Goal: Transaction & Acquisition: Purchase product/service

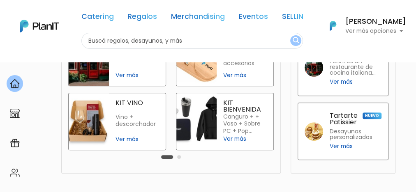
scroll to position [143, 0]
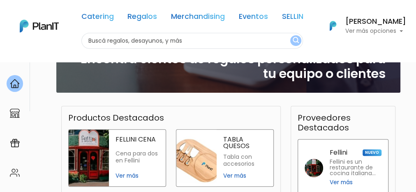
click at [254, 21] on link "Eventos" at bounding box center [253, 18] width 29 height 10
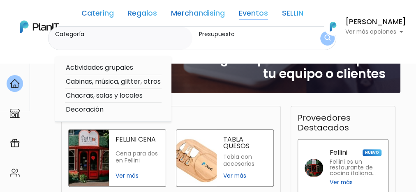
click at [250, 15] on link "Eventos" at bounding box center [253, 15] width 29 height 10
click at [116, 94] on option "Chacras, salas y locales" at bounding box center [113, 96] width 97 height 10
type input "Chacras, salas y locales"
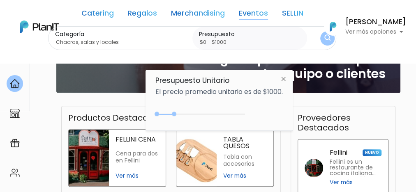
drag, startPoint x: 172, startPoint y: 109, endPoint x: 256, endPoint y: 104, distance: 84.5
click at [256, 104] on div "Presupuesto Unitario El precio promedio unitario es de $1000. $1000 $0 0 : 1000…" at bounding box center [219, 100] width 147 height 61
drag, startPoint x: 173, startPoint y: 114, endPoint x: 257, endPoint y: 104, distance: 84.0
click at [257, 104] on div "Presupuesto Unitario El precio promedio unitario es de $1000. $4300 $0 0 : 4300…" at bounding box center [219, 100] width 147 height 61
type input "$0 - Más de $5000"
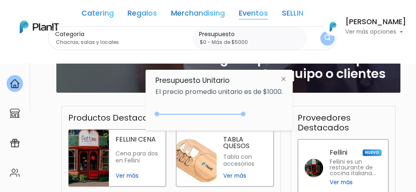
click at [286, 78] on img at bounding box center [283, 79] width 15 height 15
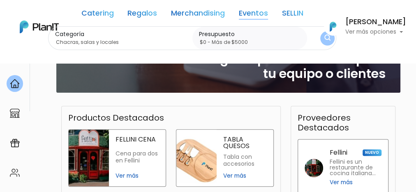
click at [328, 34] on div "[PERSON_NAME] Ver más opciones" at bounding box center [365, 27] width 82 height 18
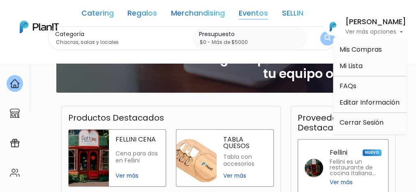
click at [328, 34] on div "[PERSON_NAME] Ver más opciones" at bounding box center [365, 27] width 82 height 18
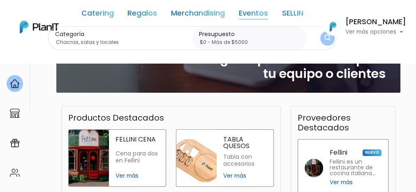
click at [328, 34] on div "[PERSON_NAME] Ver más opciones" at bounding box center [365, 27] width 82 height 18
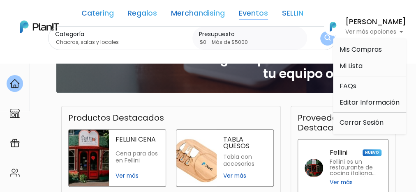
click at [260, 40] on input "$0 - Más de $5000" at bounding box center [251, 42] width 105 height 8
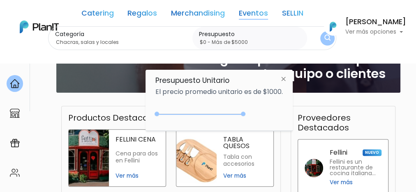
click at [320, 31] on button "submit" at bounding box center [327, 38] width 14 height 14
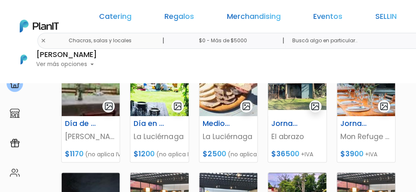
scroll to position [268, 0]
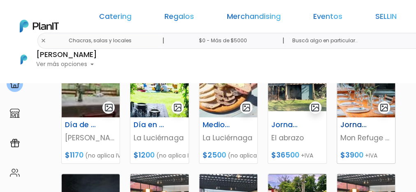
click at [360, 100] on img at bounding box center [366, 81] width 58 height 72
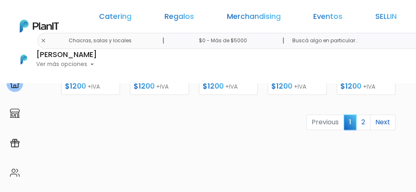
scroll to position [463, 0]
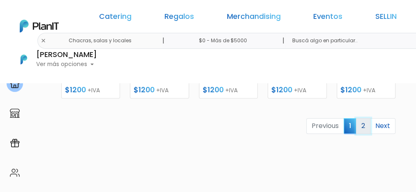
click at [364, 122] on link "2" at bounding box center [363, 126] width 14 height 16
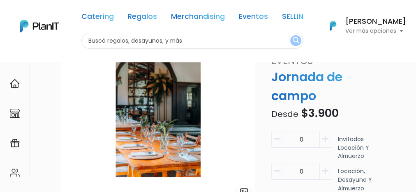
scroll to position [74, 0]
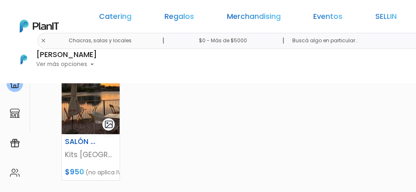
scroll to position [122, 0]
click at [95, 150] on p "Kits [GEOGRAPHIC_DATA]" at bounding box center [90, 155] width 51 height 11
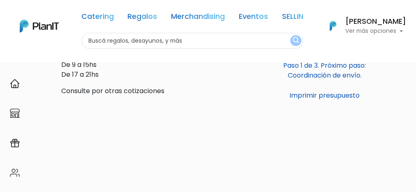
scroll to position [249, 0]
